Goal: Find specific page/section: Find specific page/section

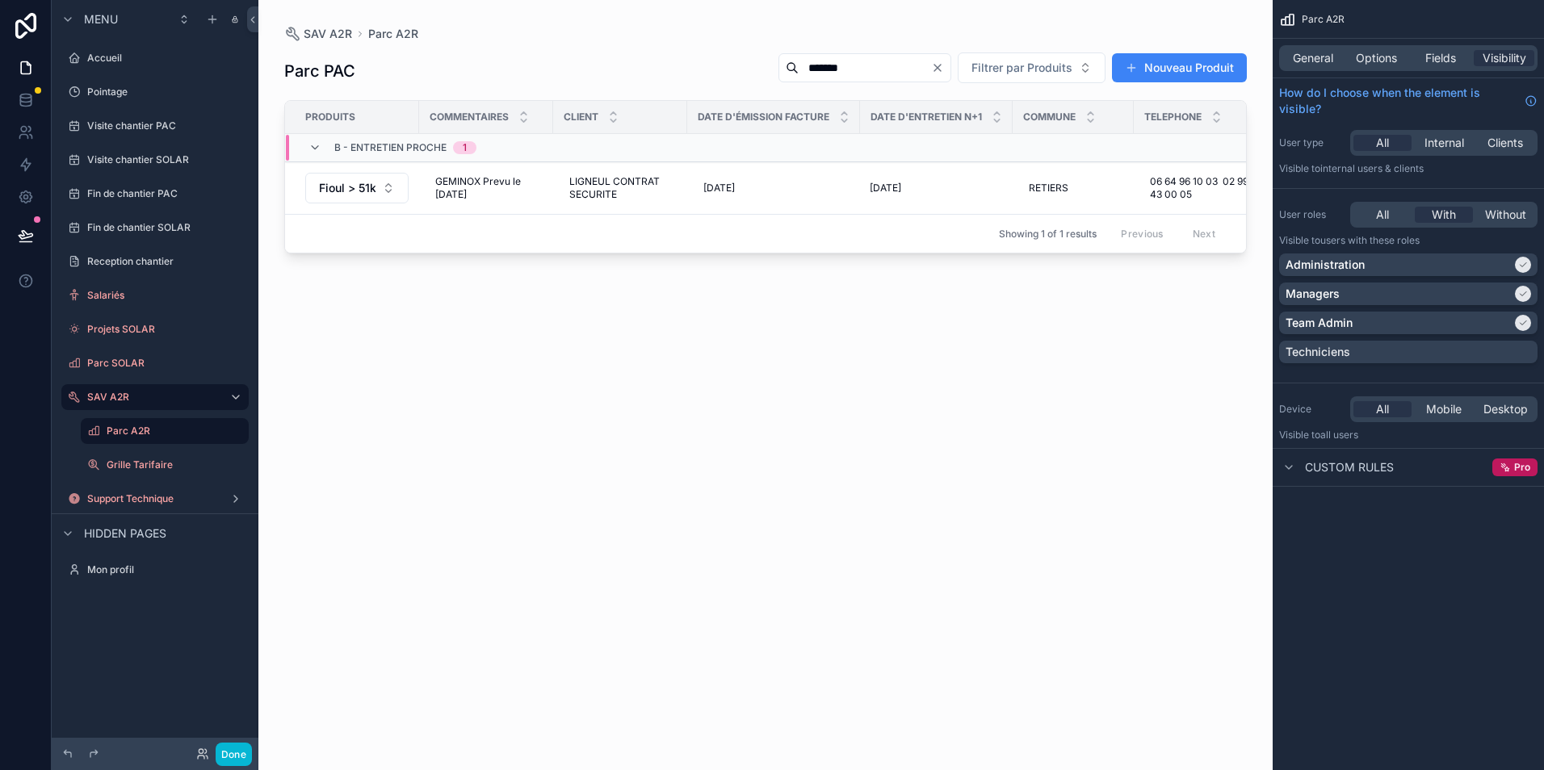
click at [837, 80] on div "*******" at bounding box center [865, 67] width 173 height 29
click at [557, 404] on div "Parc PAC ******* Filtrer par Produits Nouveau Produit Produits Commentaires Cli…" at bounding box center [765, 396] width 963 height 709
